Goal: Task Accomplishment & Management: Manage account settings

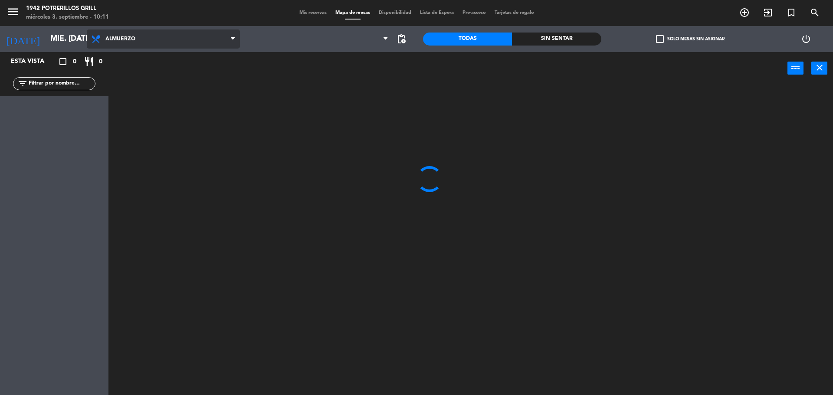
click at [131, 40] on span "Almuerzo" at bounding box center [120, 39] width 30 height 6
click at [133, 36] on span "Almuerzo" at bounding box center [163, 39] width 153 height 19
click at [18, 7] on icon "menu" at bounding box center [13, 11] width 13 height 13
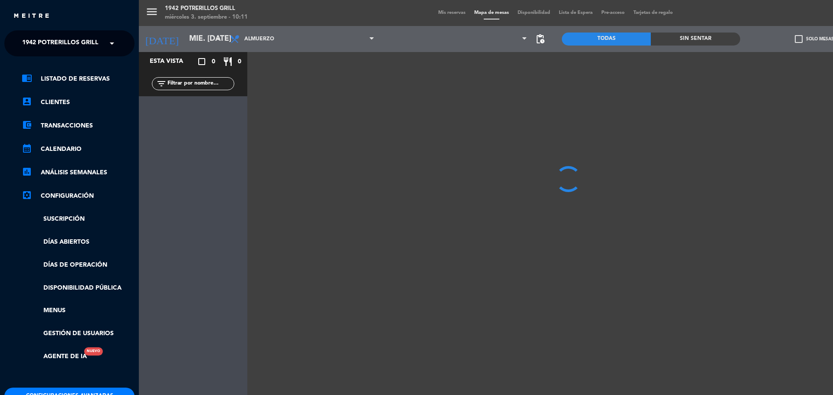
click at [77, 38] on span "1942 Potrerillos Grill" at bounding box center [60, 43] width 76 height 18
click at [78, 79] on span "Restaurante Principal" at bounding box center [47, 80] width 77 height 10
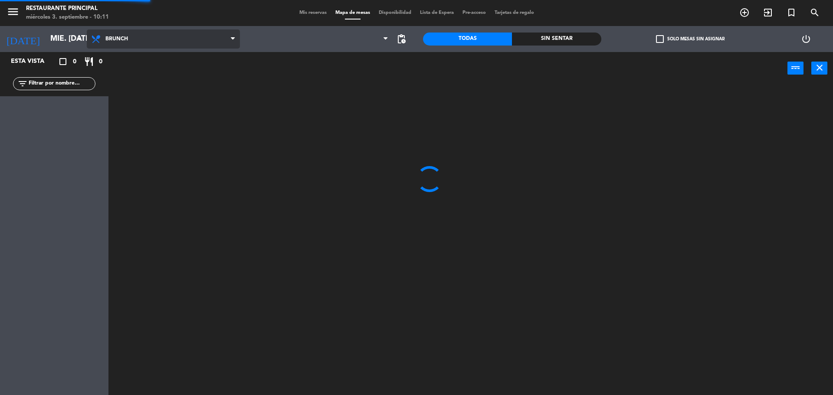
click at [165, 40] on span "Brunch" at bounding box center [163, 39] width 153 height 19
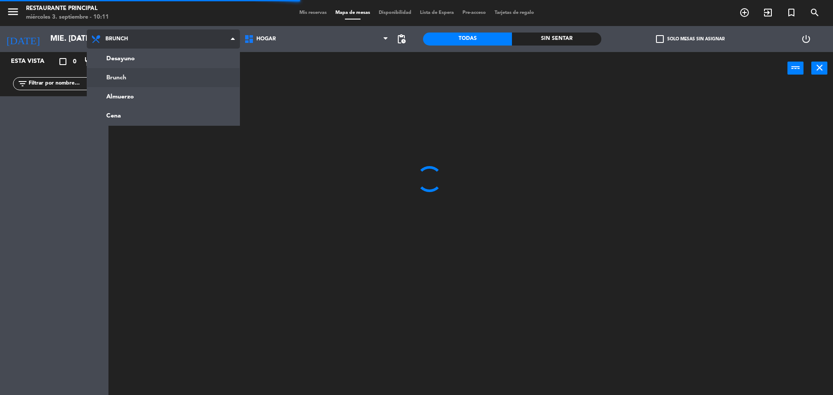
click at [165, 40] on span "Brunch" at bounding box center [163, 39] width 153 height 19
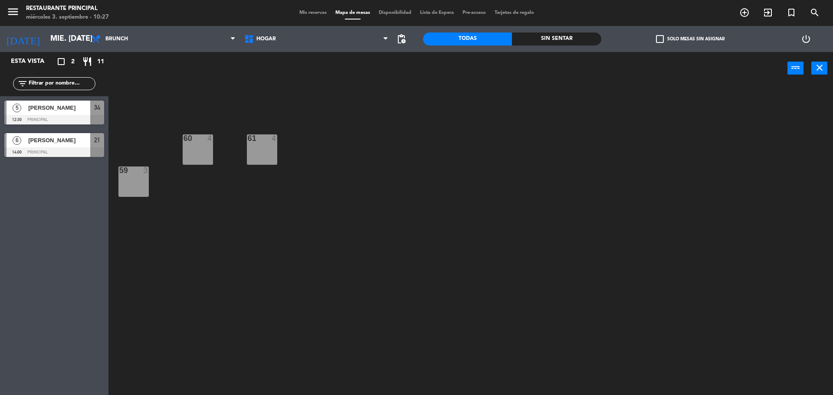
click at [413, 218] on div "60 4 61 4 59 3" at bounding box center [475, 242] width 717 height 311
click at [369, 267] on div "60 4 61 4 59 3" at bounding box center [475, 242] width 717 height 311
click at [276, 381] on div "60 4 61 4 59 3" at bounding box center [475, 242] width 717 height 311
click at [275, 374] on div "60 4 61 4 59 3" at bounding box center [475, 242] width 717 height 311
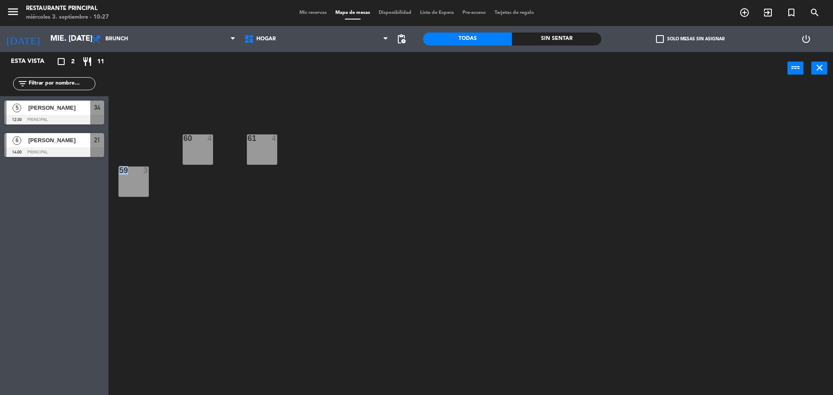
click at [275, 374] on div "60 4 61 4 59 3" at bounding box center [475, 242] width 717 height 311
click at [274, 371] on div "60 4 61 4 59 3" at bounding box center [475, 242] width 717 height 311
click at [432, 286] on div "60 4 61 4 59 3" at bounding box center [475, 242] width 717 height 311
click at [389, 237] on div "60 4 61 4 59 3" at bounding box center [475, 242] width 717 height 311
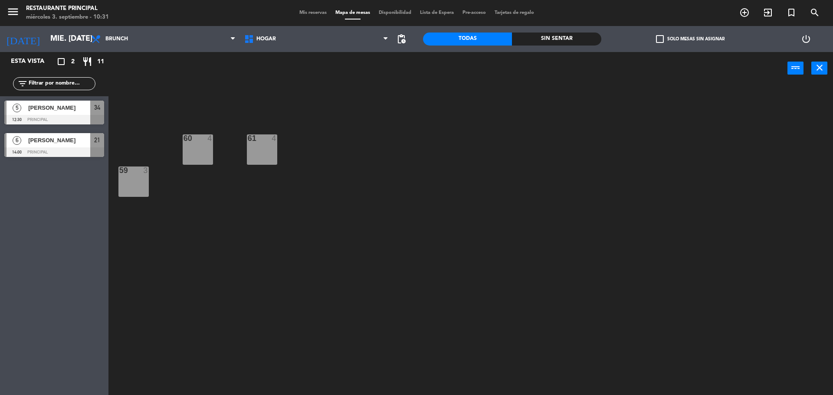
click at [303, 13] on span "Mis reservas" at bounding box center [313, 12] width 36 height 5
